Goal: Find specific page/section

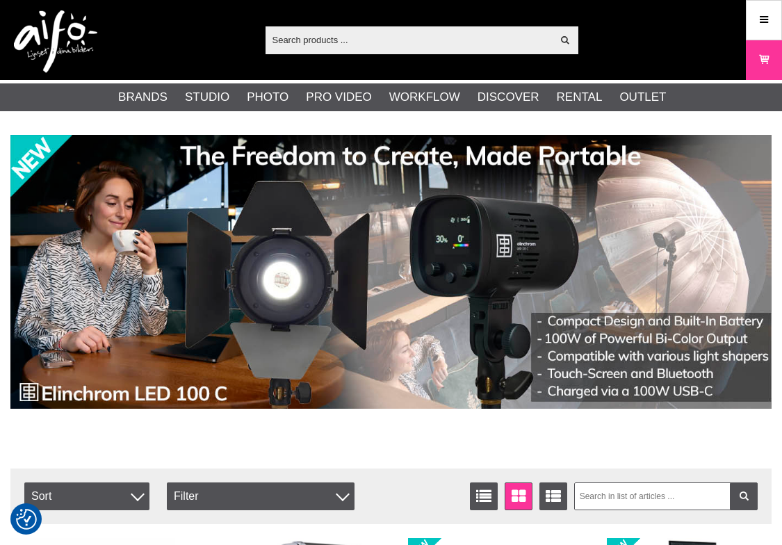
click at [346, 39] on input "text" at bounding box center [409, 39] width 287 height 21
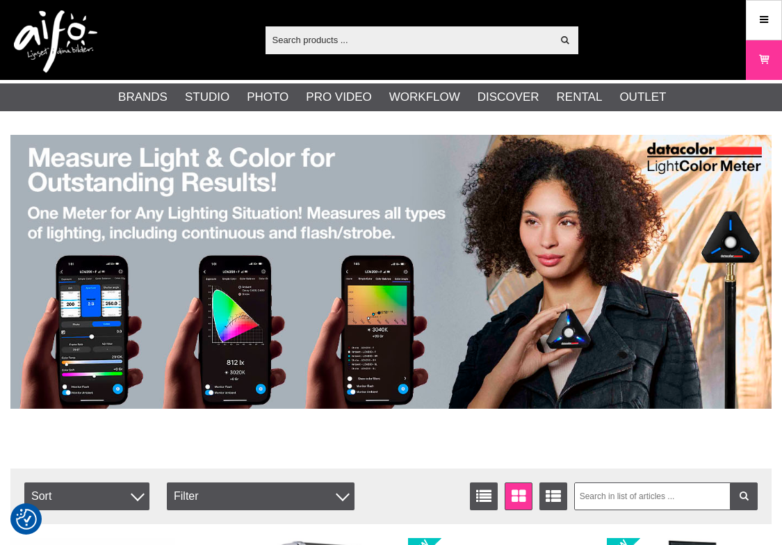
paste input "RSPC2F-BLK"
type input "RSPC2F-BLK"
